Goal: Check status: Check status

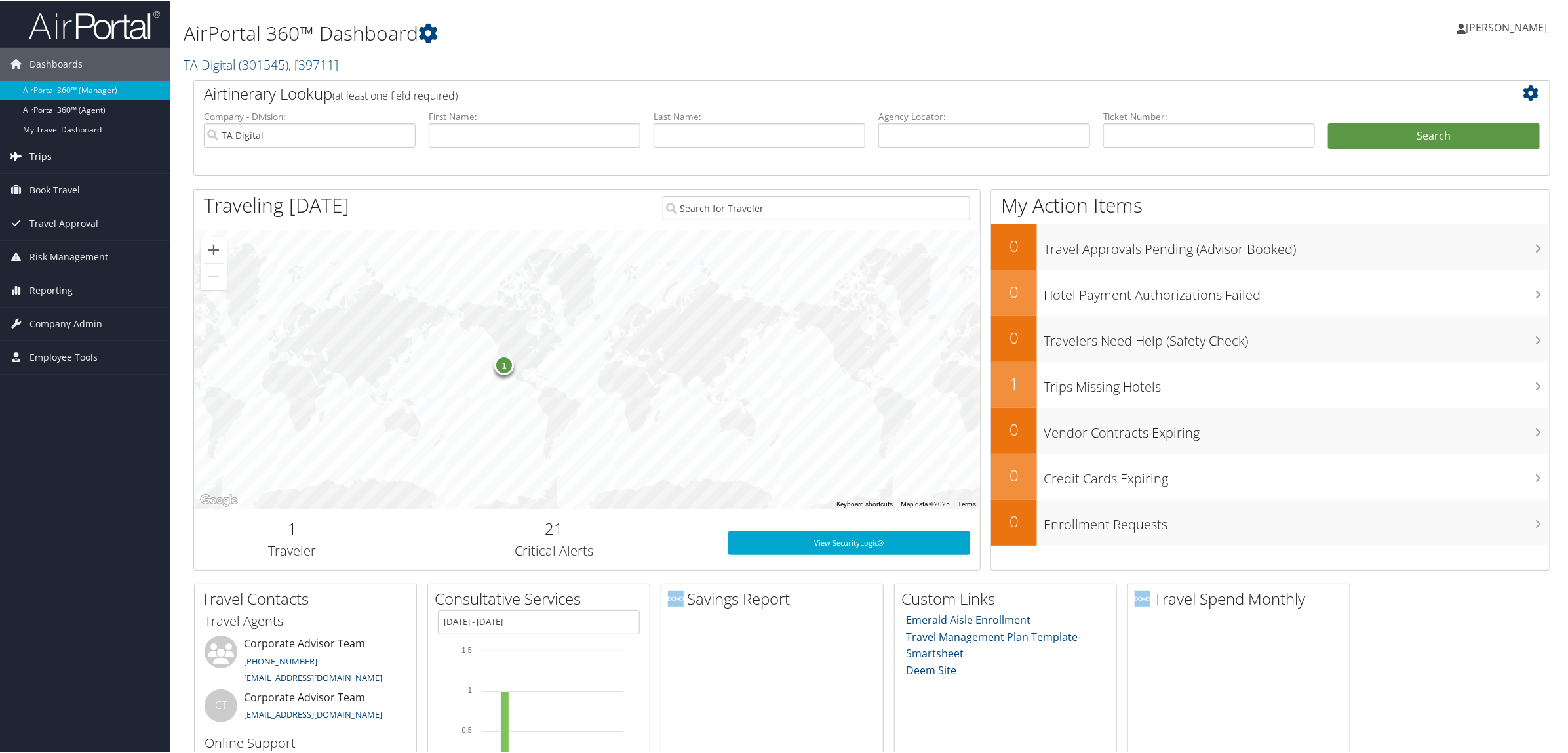
click at [44, 169] on span "Trips" at bounding box center [41, 155] width 22 height 33
click at [60, 190] on link "Airtinerary® Lookup" at bounding box center [85, 182] width 171 height 20
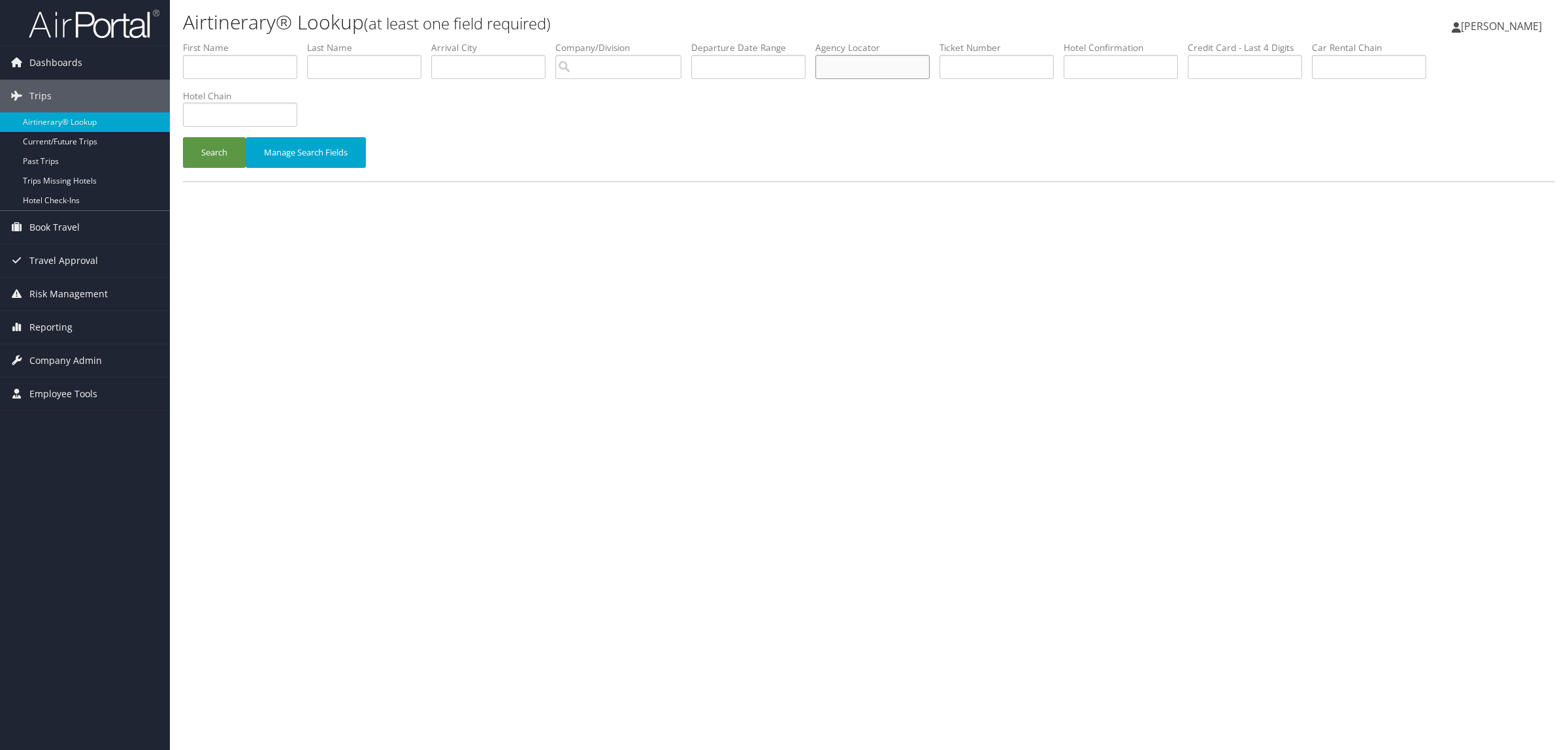
click at [872, 67] on input "text" at bounding box center [872, 67] width 114 height 24
paste input "dc6m87"
type input "dc6m87"
click at [223, 151] on button "Search" at bounding box center [214, 152] width 63 height 31
